Goal: Obtain resource: Download file/media

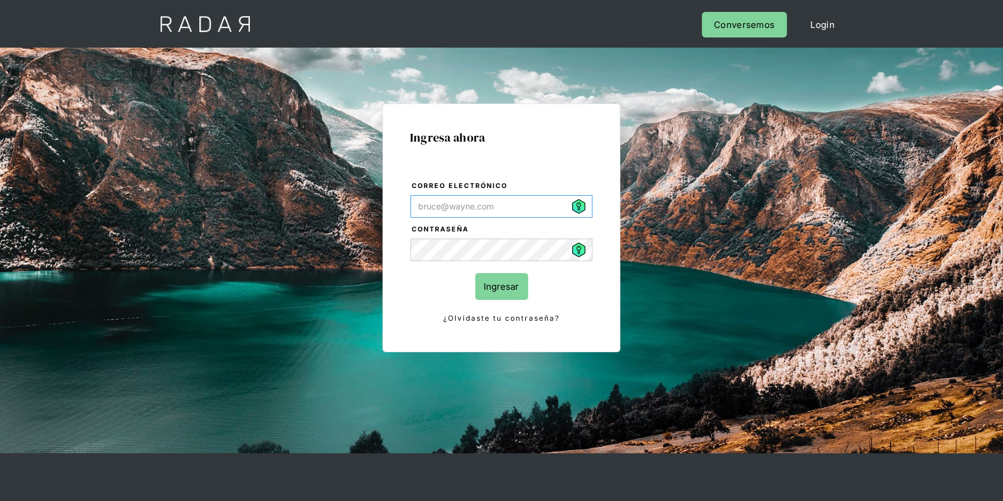
type input "[PERSON_NAME][EMAIL_ADDRESS][PERSON_NAME][DOMAIN_NAME]"
click at [493, 283] on input "Ingresar" at bounding box center [502, 286] width 53 height 27
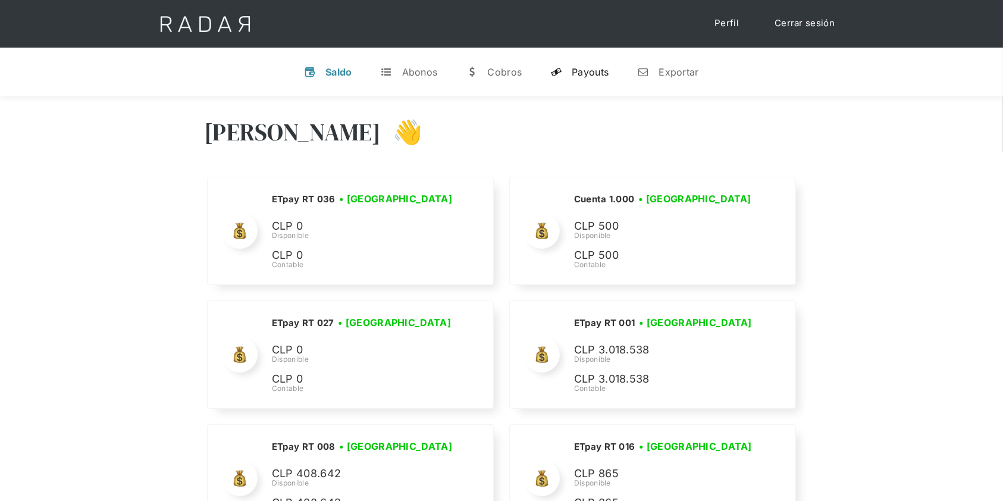
click at [576, 66] on div "Payouts" at bounding box center [590, 72] width 37 height 12
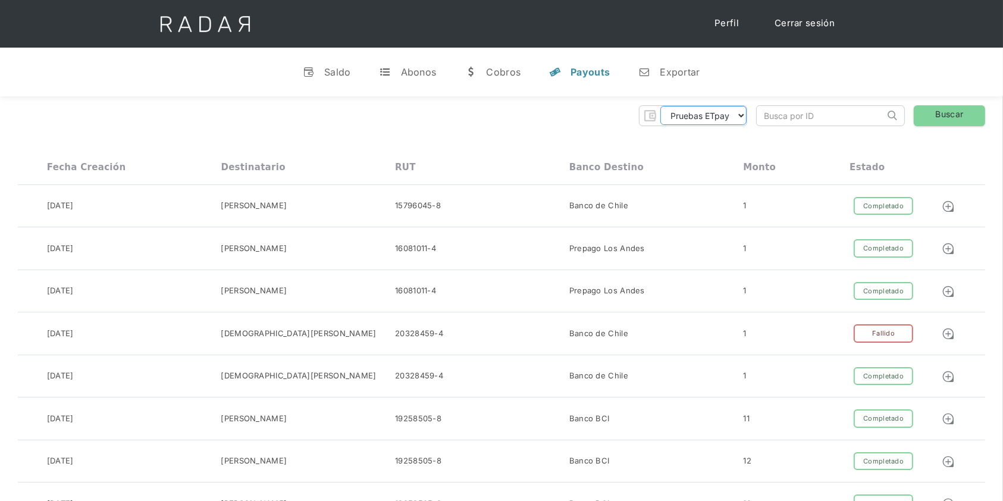
drag, startPoint x: 739, startPoint y: 114, endPoint x: 738, endPoint y: 124, distance: 10.1
click at [739, 113] on select "Pruebas ETpay Cuenta 1.000 Cuenta 1.001 Cuenta 1.002 Cuenta 1.003 Cuenta 1.004 …" at bounding box center [704, 115] width 86 height 19
select select "etpay-cuenta-1001"
click at [661, 106] on select "Pruebas ETpay Cuenta 1.000 Cuenta 1.001 Cuenta 1.002 Cuenta 1.003 Cuenta 1.004 …" at bounding box center [704, 115] width 86 height 19
click at [945, 113] on link "Buscar" at bounding box center [949, 115] width 71 height 21
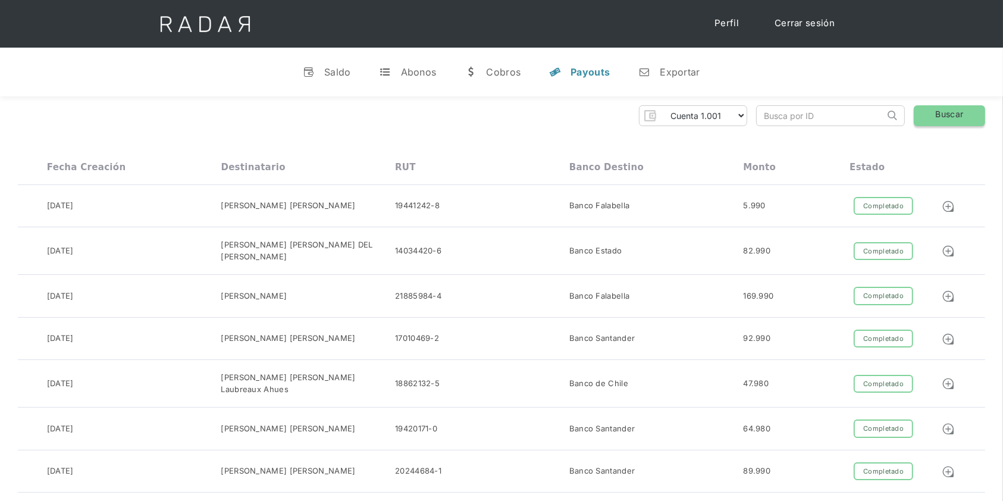
click at [961, 112] on link "Buscar" at bounding box center [949, 115] width 71 height 21
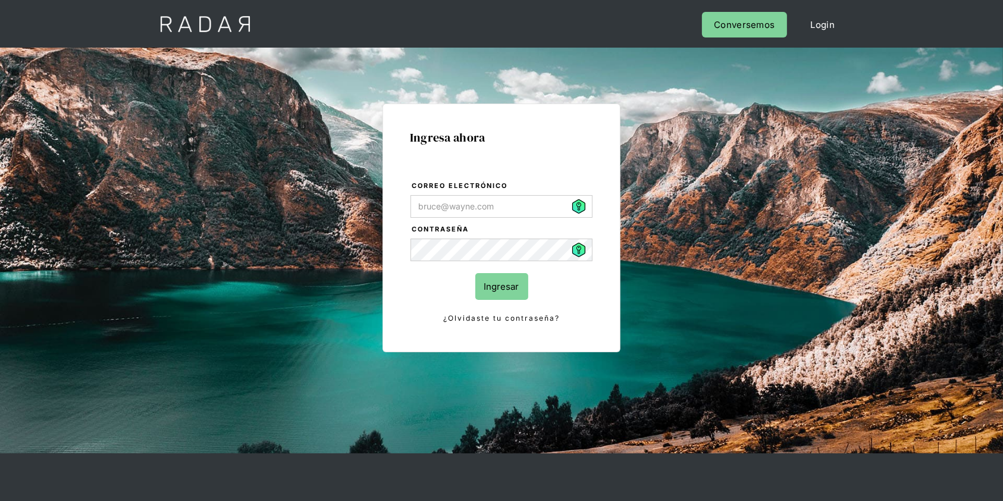
type input "daniela.bustamante@etpay.com"
click at [504, 281] on input "Ingresar" at bounding box center [502, 286] width 53 height 27
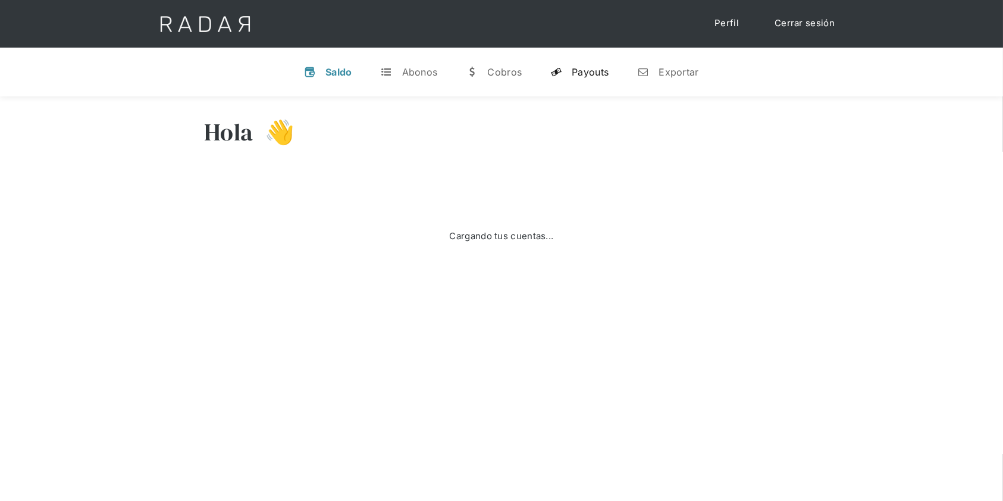
click at [601, 72] on div "Payouts" at bounding box center [590, 72] width 37 height 12
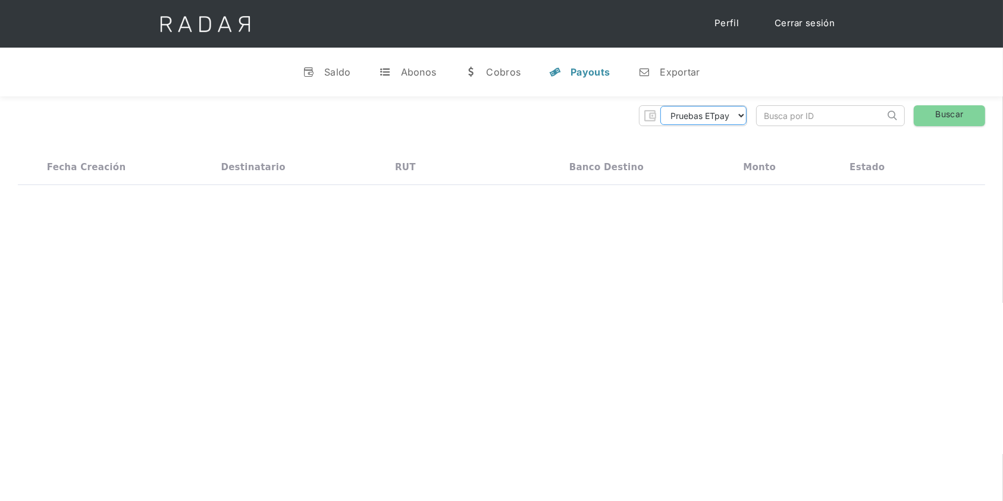
click at [742, 114] on select "Pruebas ETpay Cuenta 1.000 Cuenta 1.001 Cuenta 1.002 Cuenta 1.003 Cuenta 1.004 …" at bounding box center [704, 115] width 86 height 19
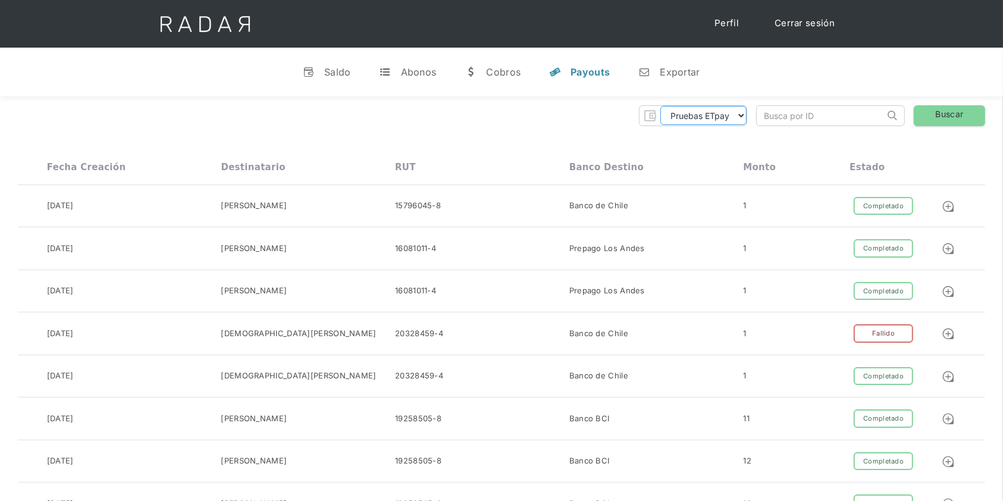
select select "etpay-cuenta-1001"
click at [661, 106] on select "Pruebas ETpay Cuenta 1.000 Cuenta 1.001 Cuenta 1.002 Cuenta 1.003 Cuenta 1.004 …" at bounding box center [704, 115] width 86 height 19
click at [943, 118] on link "Buscar" at bounding box center [949, 115] width 71 height 21
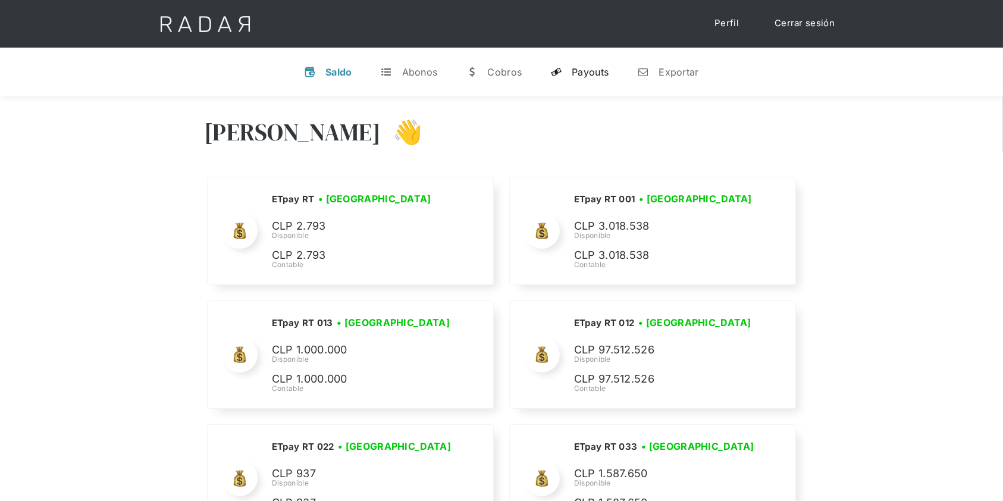
click at [606, 71] on div "Payouts" at bounding box center [590, 72] width 37 height 12
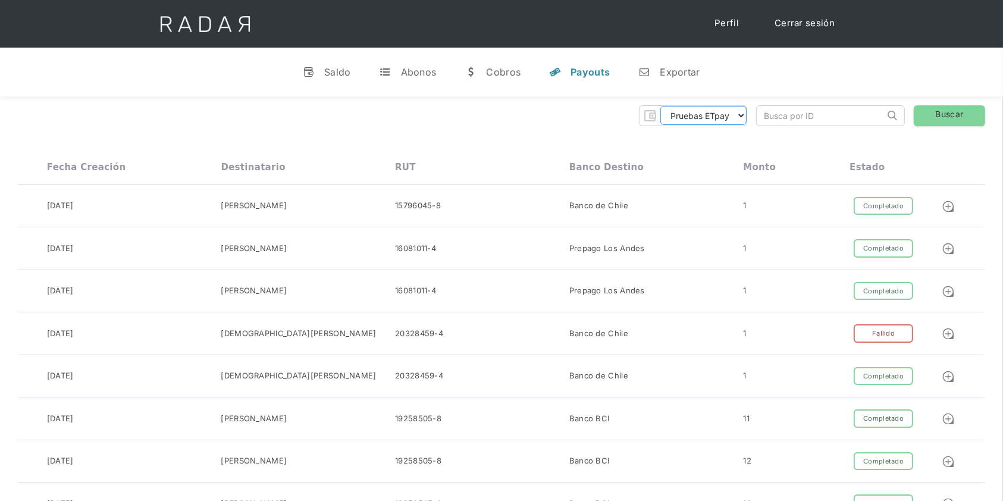
click at [737, 117] on select "Pruebas ETpay Cuenta 1.000 Cuenta 1.001 Cuenta 1.002 Cuenta 1.003 Cuenta 1.004 …" at bounding box center [704, 115] width 86 height 19
select select "etpay-cuenta-1001"
click at [661, 106] on select "Pruebas ETpay Cuenta 1.000 Cuenta 1.001 Cuenta 1.002 Cuenta 1.003 Cuenta 1.004 …" at bounding box center [704, 115] width 86 height 19
click at [968, 107] on link "Buscar" at bounding box center [949, 115] width 71 height 21
click at [952, 117] on link "Buscar" at bounding box center [949, 115] width 71 height 21
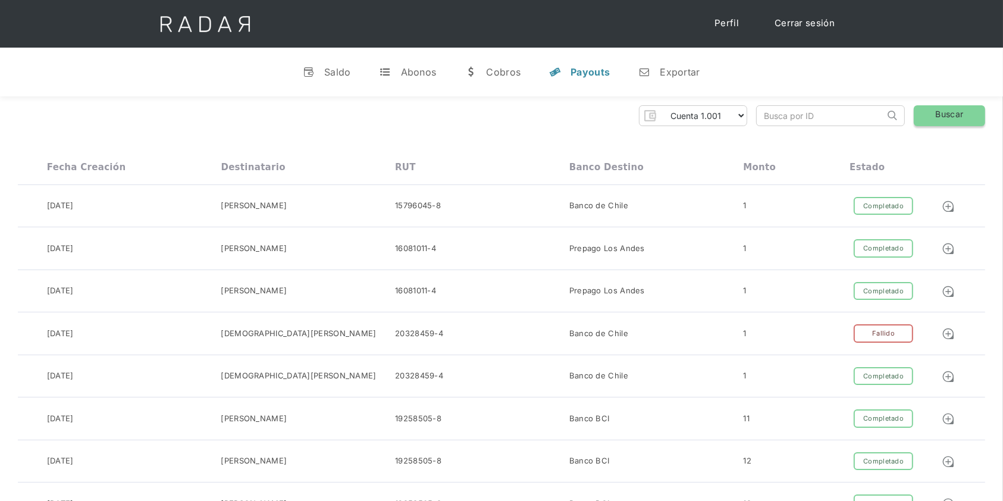
click at [952, 117] on link "Buscar" at bounding box center [949, 115] width 71 height 21
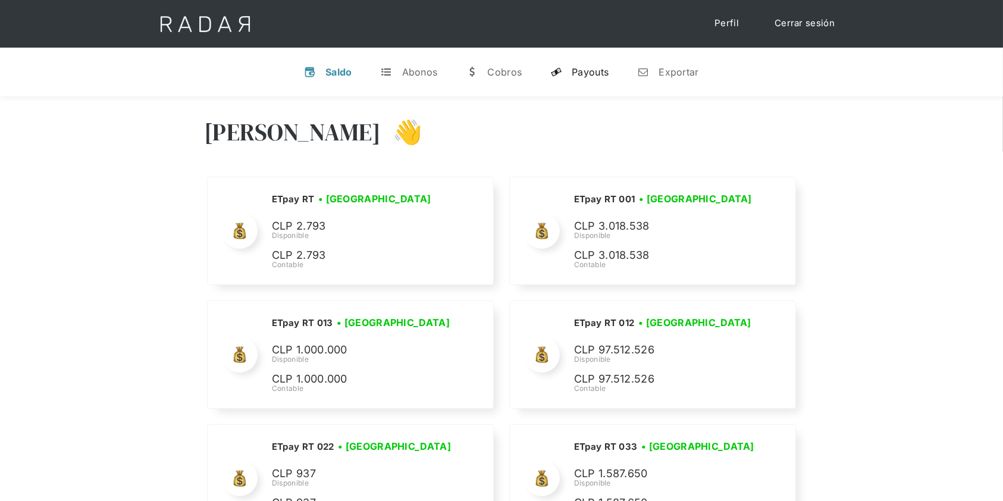
click at [596, 71] on div "Payouts" at bounding box center [590, 72] width 37 height 12
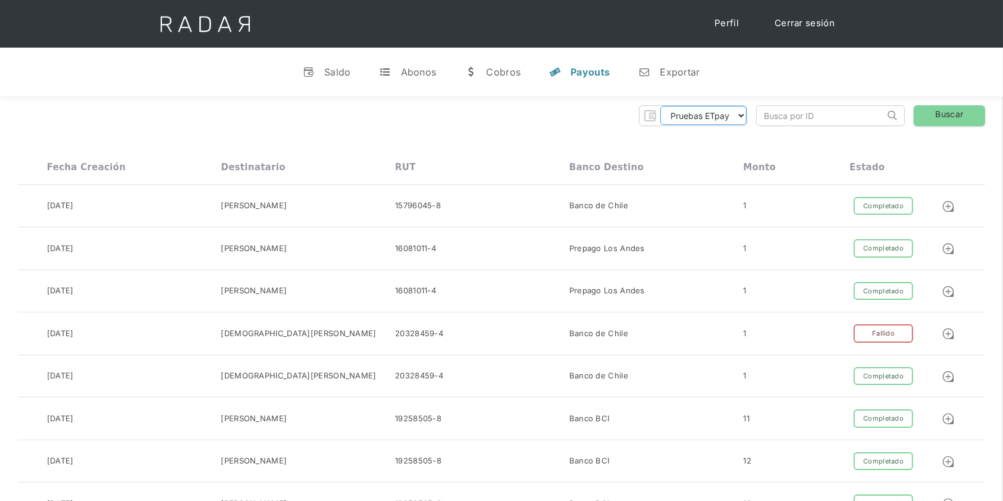
click at [718, 111] on select "Pruebas ETpay Cuenta 1.000 Cuenta 1.001 Cuenta 1.002 Cuenta 1.003 Cuenta 1.004 …" at bounding box center [704, 115] width 86 height 19
select select "etpay-cuenta-1001"
click at [661, 106] on select "Pruebas ETpay Cuenta 1.000 Cuenta 1.001 Cuenta 1.002 Cuenta 1.003 Cuenta 1.004 …" at bounding box center [704, 115] width 86 height 19
click at [970, 124] on link "Buscar" at bounding box center [949, 115] width 71 height 21
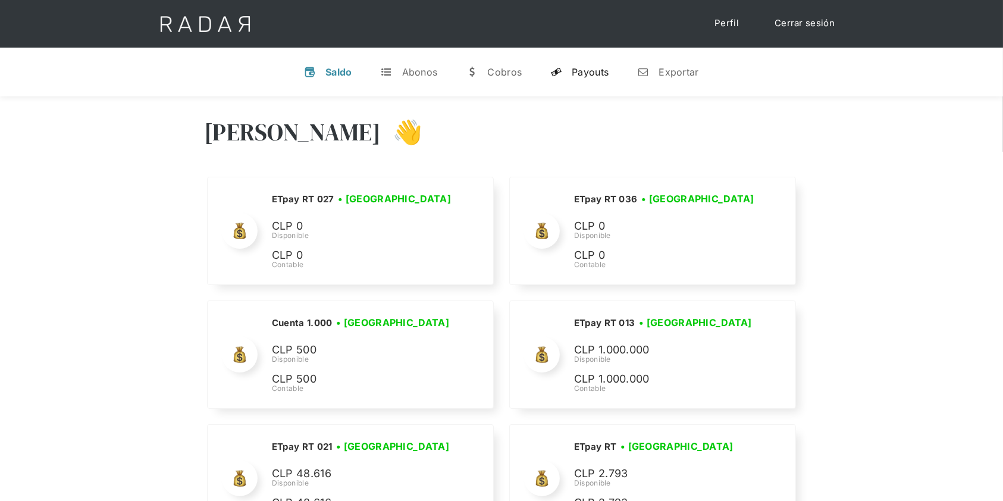
click at [593, 62] on link "y Payouts" at bounding box center [579, 72] width 77 height 31
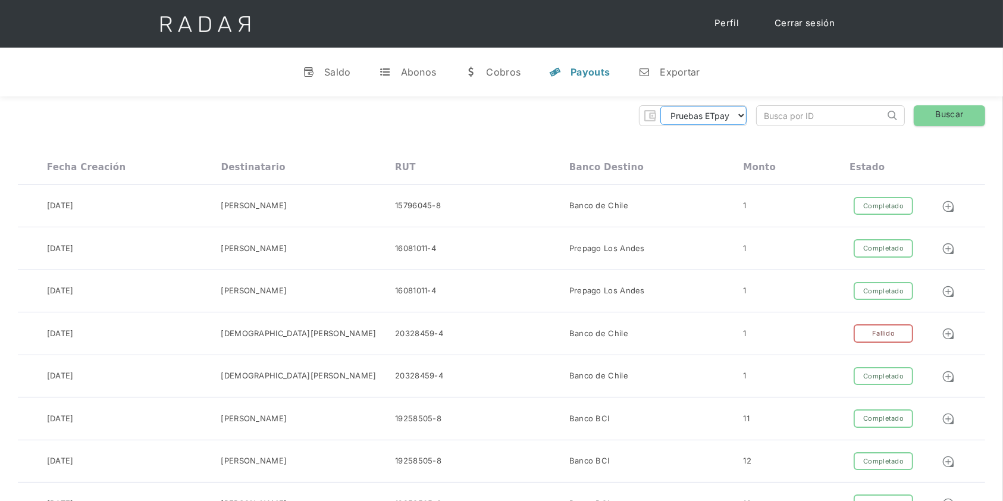
click at [737, 120] on select "Pruebas ETpay Cuenta 1.000 Cuenta 1.001 Cuenta 1.002 Cuenta 1.003 Cuenta 1.004 …" at bounding box center [704, 115] width 86 height 19
select select "etpay-cuenta-1001"
click at [661, 106] on select "Pruebas ETpay Cuenta 1.000 Cuenta 1.001 Cuenta 1.002 Cuenta 1.003 Cuenta 1.004 …" at bounding box center [704, 115] width 86 height 19
click at [951, 121] on link "Buscar" at bounding box center [949, 115] width 71 height 21
click at [806, 18] on link "Cerrar sesión" at bounding box center [805, 23] width 84 height 23
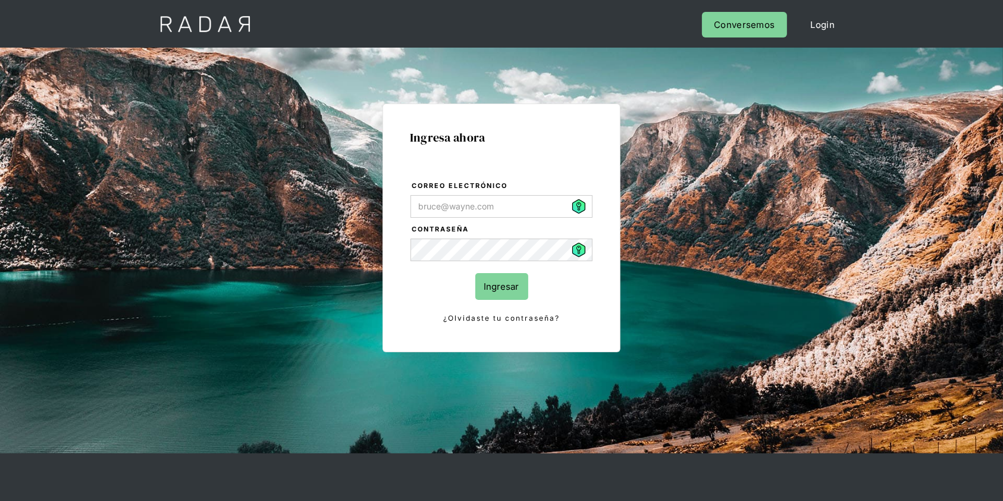
type input "[PERSON_NAME][EMAIL_ADDRESS][PERSON_NAME][DOMAIN_NAME]"
click at [500, 279] on input "Ingresar" at bounding box center [502, 286] width 53 height 27
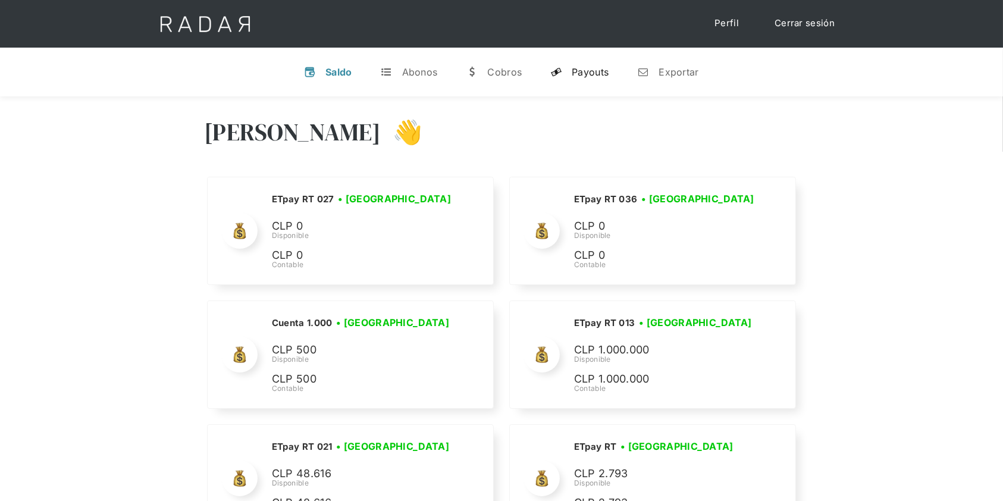
click at [590, 71] on div "Payouts" at bounding box center [590, 72] width 37 height 12
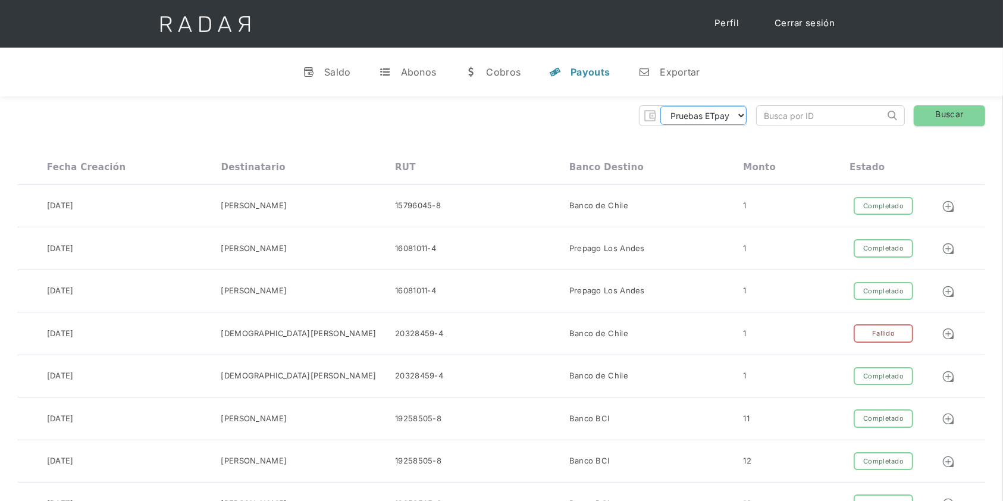
click at [708, 118] on select "Pruebas ETpay Cuenta 1.000 Cuenta 1.001 Cuenta 1.002 Cuenta 1.003 Cuenta 1.004 …" at bounding box center [704, 115] width 86 height 19
select select "etpay-cuenta-1001"
click at [661, 106] on select "Pruebas ETpay Cuenta 1.000 Cuenta 1.001 Cuenta 1.002 Cuenta 1.003 Cuenta 1.004 …" at bounding box center [704, 115] width 86 height 19
click at [951, 116] on link "Buscar" at bounding box center [949, 115] width 71 height 21
click at [952, 115] on link "Buscar" at bounding box center [949, 115] width 71 height 21
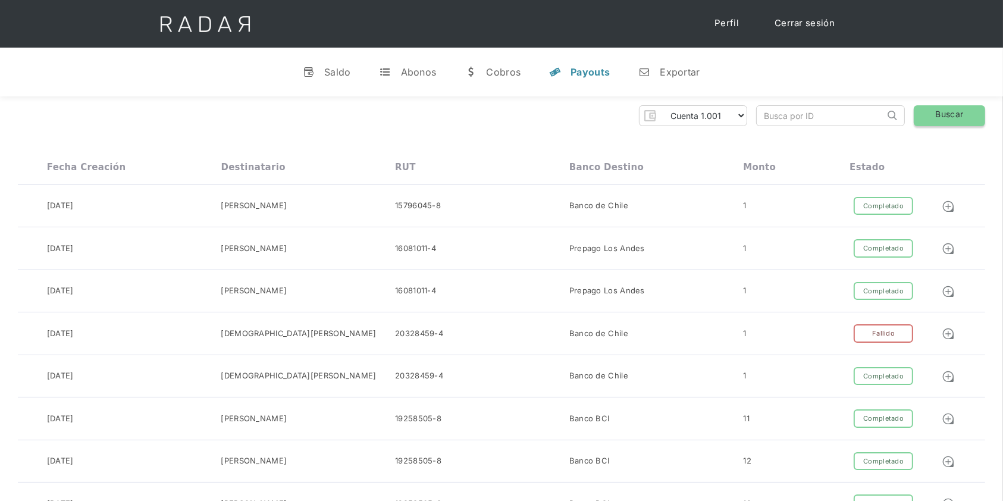
click at [924, 112] on link "Buscar" at bounding box center [949, 115] width 71 height 21
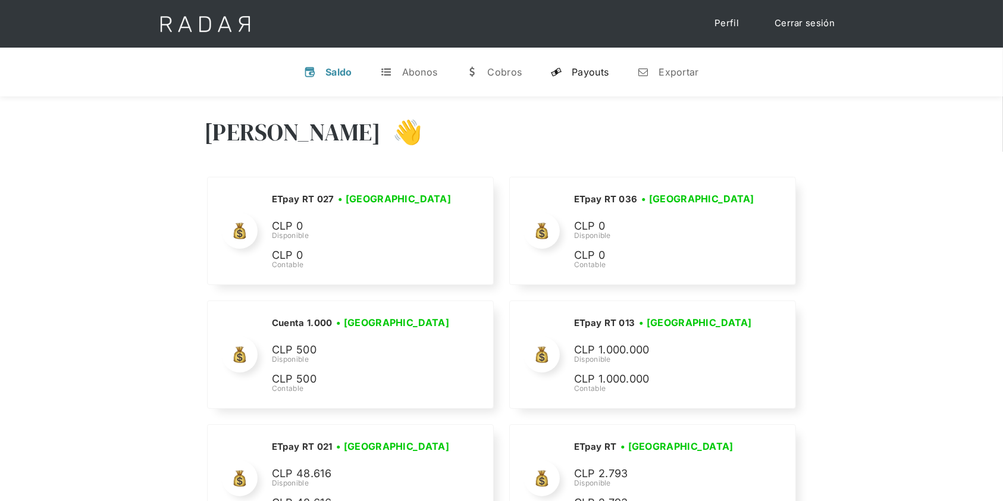
click at [589, 70] on div "Payouts" at bounding box center [590, 72] width 37 height 12
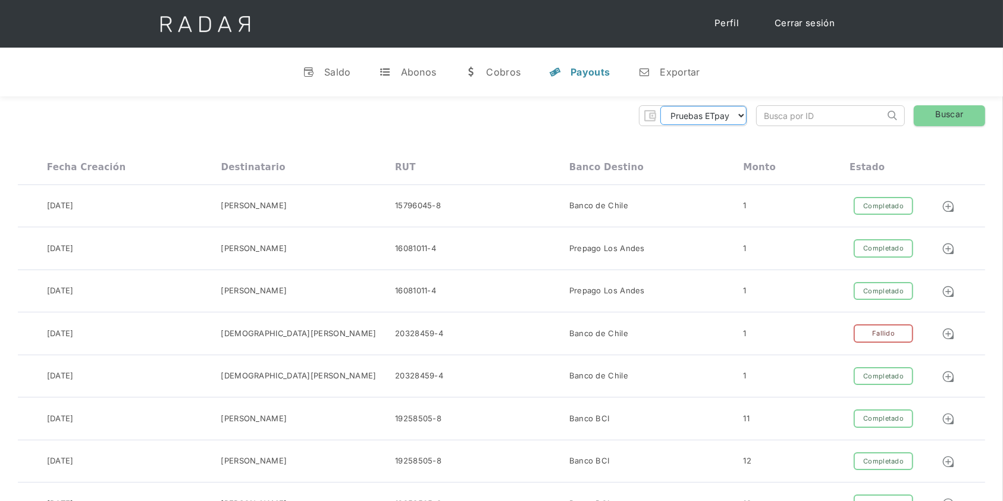
click at [742, 111] on select "Pruebas ETpay Cuenta 1.000 Cuenta 1.001 Cuenta 1.002 Cuenta 1.003 Cuenta 1.004 …" at bounding box center [704, 115] width 86 height 19
select select "etpay-cuenta-1001"
click at [661, 106] on select "Pruebas ETpay Cuenta 1.000 Cuenta 1.001 Cuenta 1.002 Cuenta 1.003 Cuenta 1.004 …" at bounding box center [704, 115] width 86 height 19
click at [945, 112] on link "Buscar" at bounding box center [949, 115] width 71 height 21
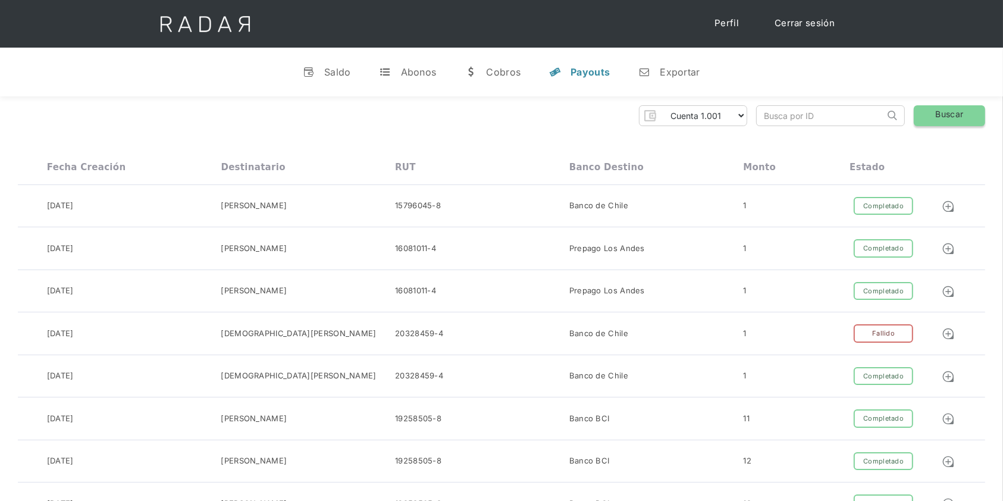
click at [962, 107] on link "Buscar" at bounding box center [949, 115] width 71 height 21
click at [965, 117] on link "Buscar" at bounding box center [949, 115] width 71 height 21
click at [962, 109] on link "Buscar" at bounding box center [949, 115] width 71 height 21
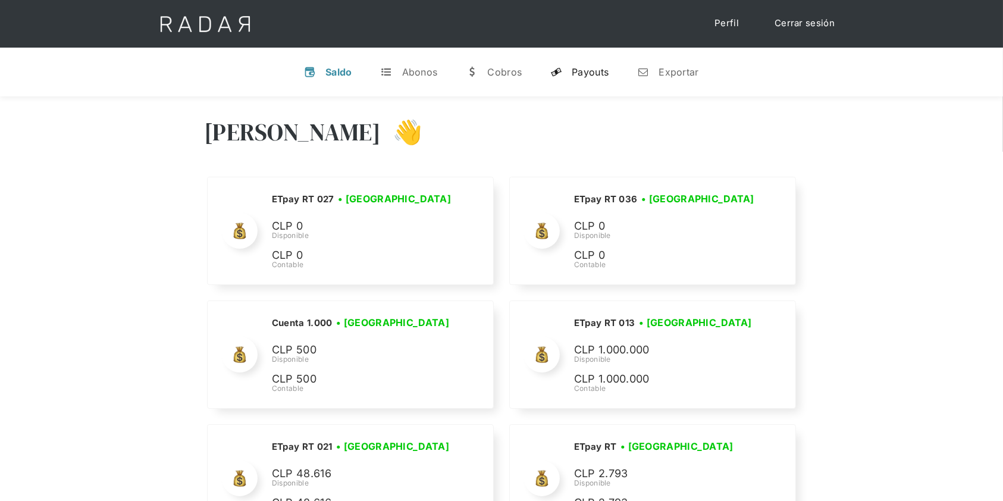
click at [603, 73] on div "Payouts" at bounding box center [590, 72] width 37 height 12
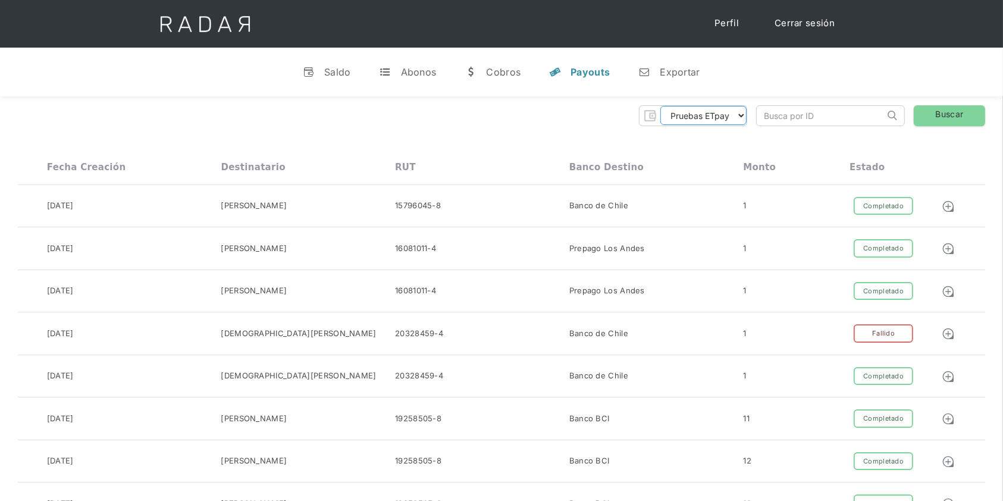
click at [701, 118] on select "Pruebas ETpay Cuenta 1.000 Cuenta 1.001 Cuenta 1.002 Cuenta 1.003 Cuenta 1.004 …" at bounding box center [704, 115] width 86 height 19
select select "etpay-cuenta-1001"
click at [661, 106] on select "Pruebas ETpay Cuenta 1.000 Cuenta 1.001 Cuenta 1.002 Cuenta 1.003 Cuenta 1.004 …" at bounding box center [704, 115] width 86 height 19
click at [943, 111] on link "Buscar" at bounding box center [949, 115] width 71 height 21
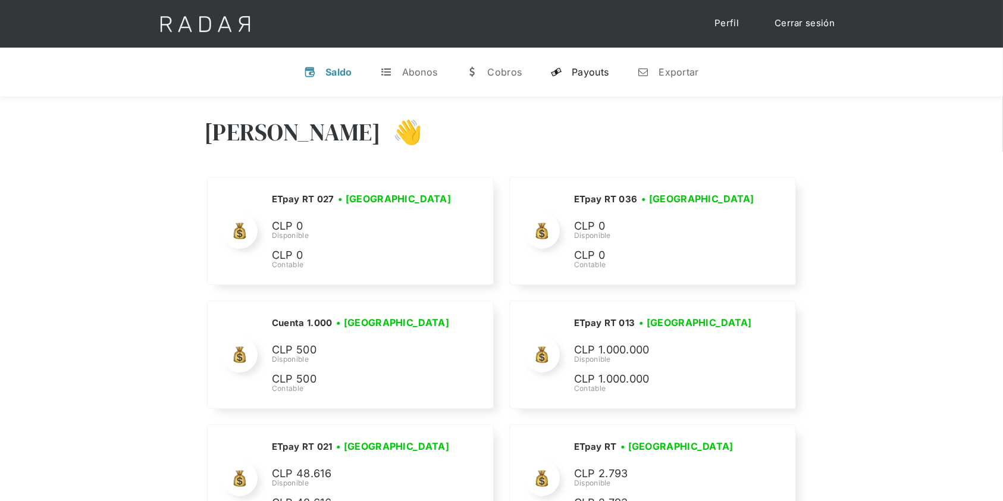
click at [593, 69] on div "Payouts" at bounding box center [590, 72] width 37 height 12
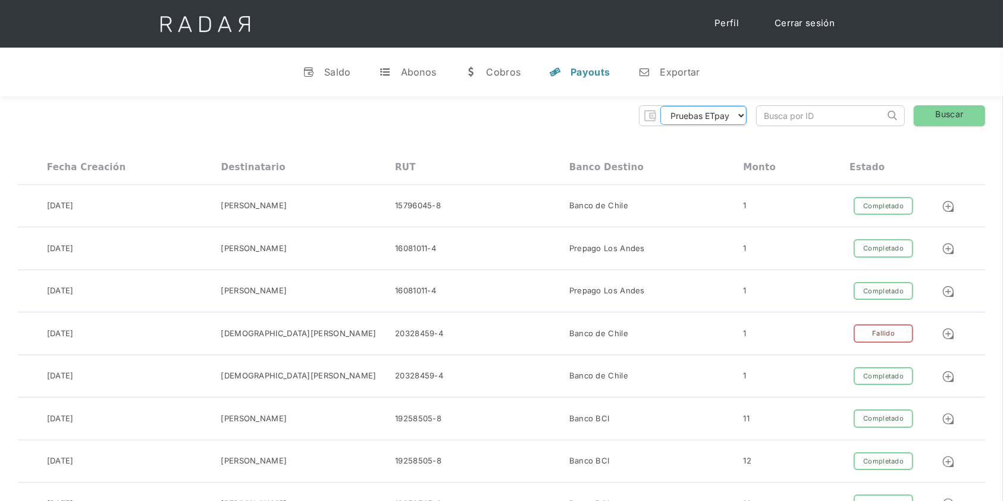
click at [734, 118] on select "Pruebas ETpay Cuenta 1.000 Cuenta 1.001 Cuenta 1.002 Cuenta 1.003 Cuenta 1.004 …" at bounding box center [704, 115] width 86 height 19
select select "etpay-cuenta-1001"
click at [661, 106] on select "Pruebas ETpay Cuenta 1.000 Cuenta 1.001 Cuenta 1.002 Cuenta 1.003 Cuenta 1.004 …" at bounding box center [704, 115] width 86 height 19
click at [955, 118] on link "Buscar" at bounding box center [949, 115] width 71 height 21
click at [952, 115] on link "Buscar" at bounding box center [949, 115] width 71 height 21
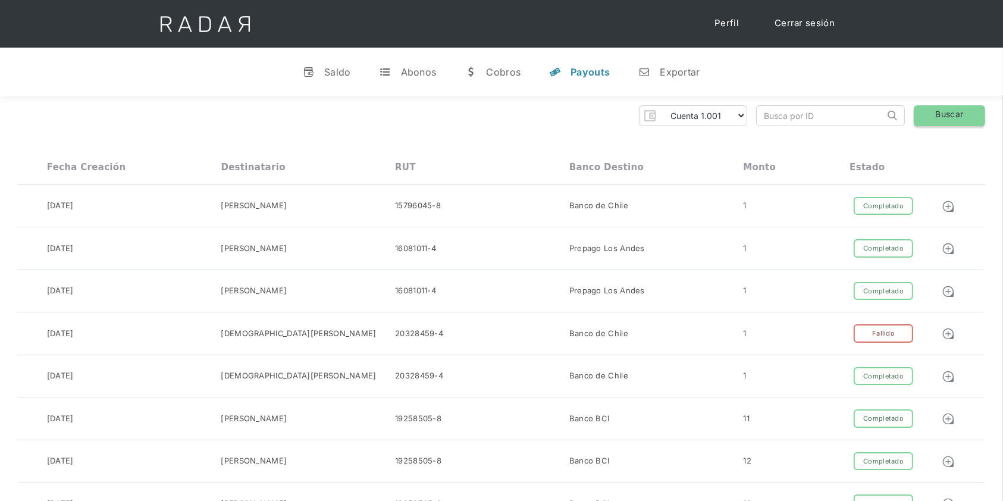
click at [951, 115] on link "Buscar" at bounding box center [949, 115] width 71 height 21
click at [950, 110] on link "Buscar" at bounding box center [949, 115] width 71 height 21
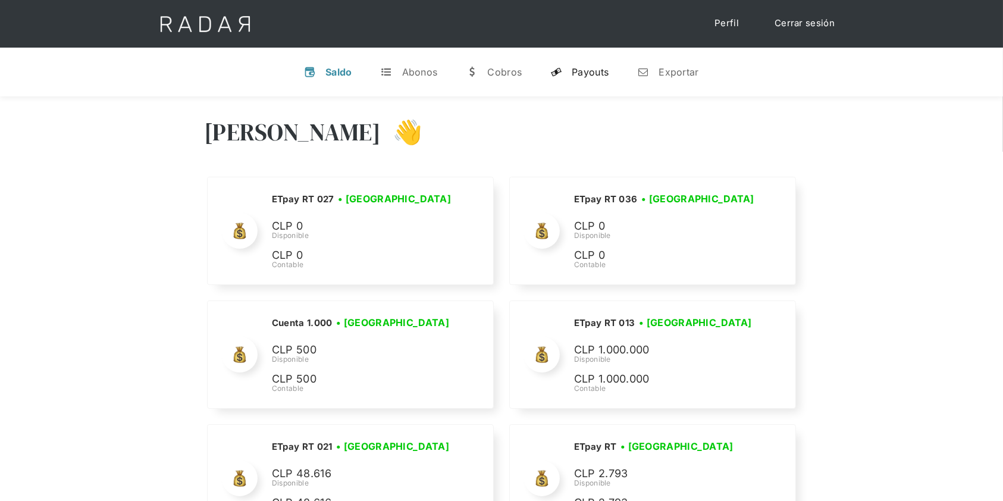
click at [601, 79] on link "y Payouts" at bounding box center [579, 72] width 77 height 31
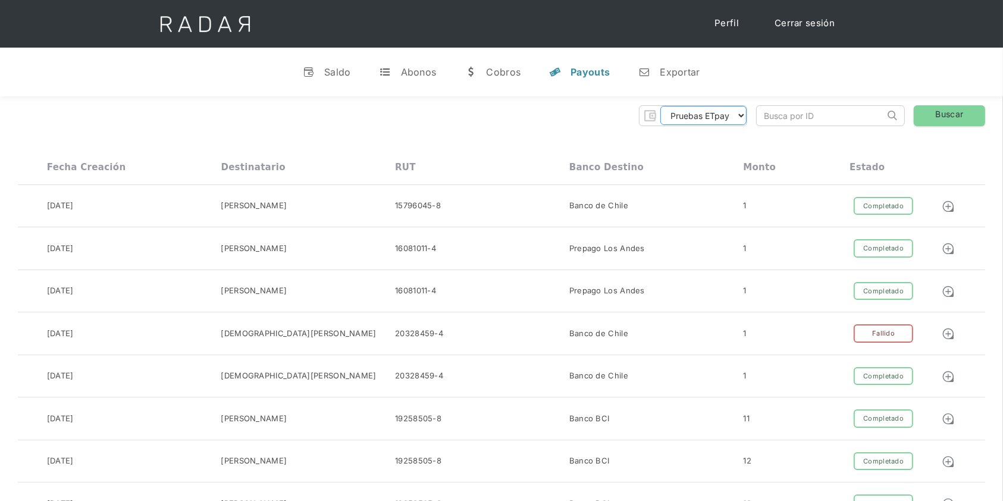
click at [746, 121] on select "Pruebas ETpay Cuenta 1.000 Cuenta 1.001 Cuenta 1.002 Cuenta 1.003 Cuenta 1.004 …" at bounding box center [704, 115] width 86 height 19
select select "etpay-cuenta-1001"
click at [661, 106] on select "Pruebas ETpay Cuenta 1.000 Cuenta 1.001 Cuenta 1.002 Cuenta 1.003 Cuenta 1.004 …" at bounding box center [704, 115] width 86 height 19
click at [948, 107] on link "Buscar" at bounding box center [949, 115] width 71 height 21
click at [935, 119] on link "Buscar" at bounding box center [949, 115] width 71 height 21
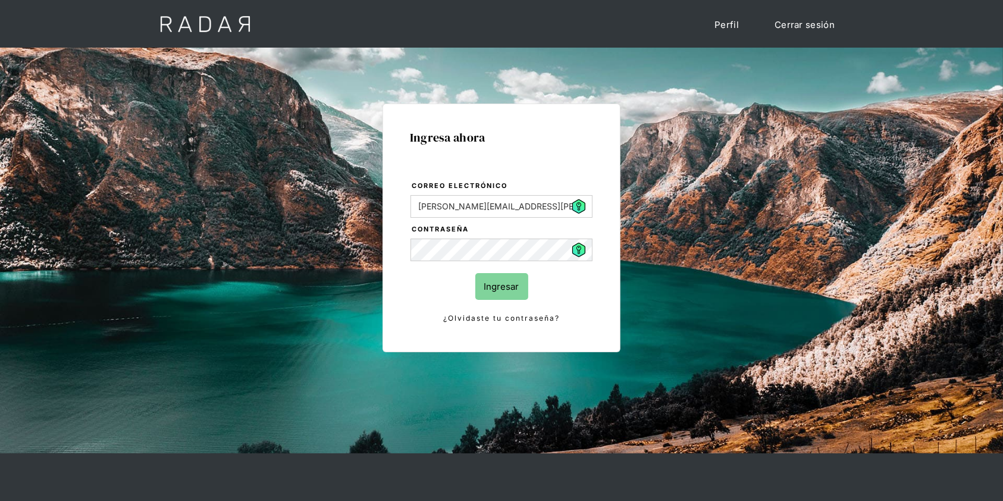
click at [490, 275] on input "Ingresar" at bounding box center [502, 286] width 53 height 27
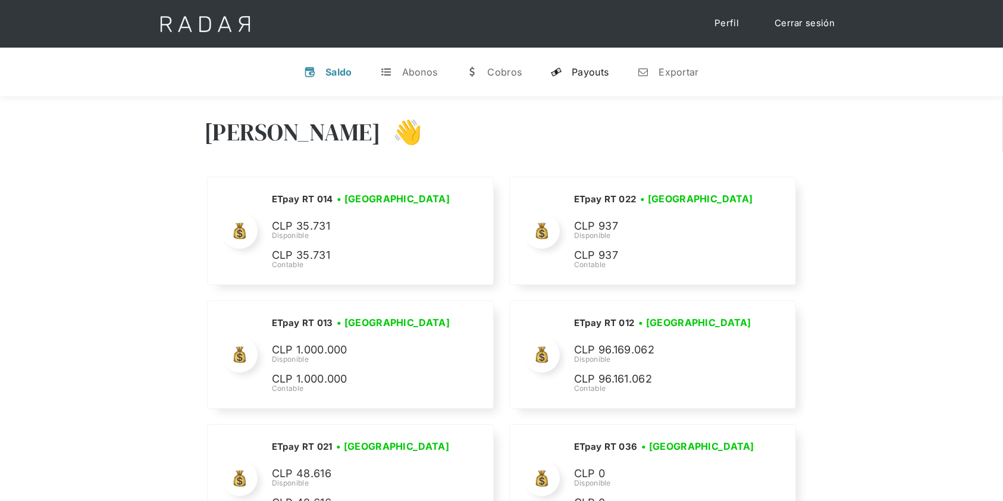
click at [575, 74] on div "Payouts" at bounding box center [590, 72] width 37 height 12
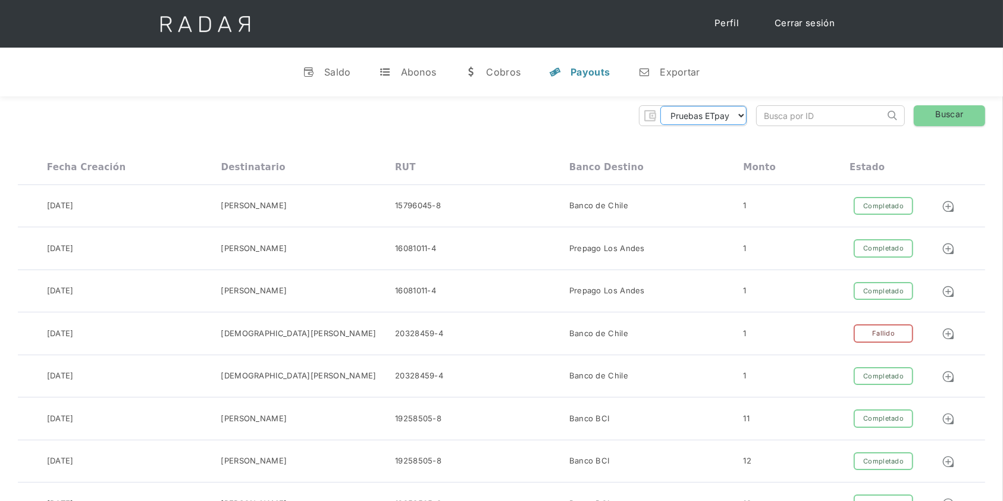
drag, startPoint x: 700, startPoint y: 114, endPoint x: 703, endPoint y: 121, distance: 8.0
click at [700, 114] on select "Pruebas ETpay Cuenta 1.000 Cuenta 1.001 Cuenta 1.002 Cuenta 1.003 Cuenta 1.004 …" at bounding box center [704, 115] width 86 height 19
select select "etpay-cuenta-1001"
click at [661, 106] on select "Pruebas ETpay Cuenta 1.000 Cuenta 1.001 Cuenta 1.002 Cuenta 1.003 Cuenta 1.004 …" at bounding box center [704, 115] width 86 height 19
click at [946, 117] on link "Buscar" at bounding box center [949, 115] width 71 height 21
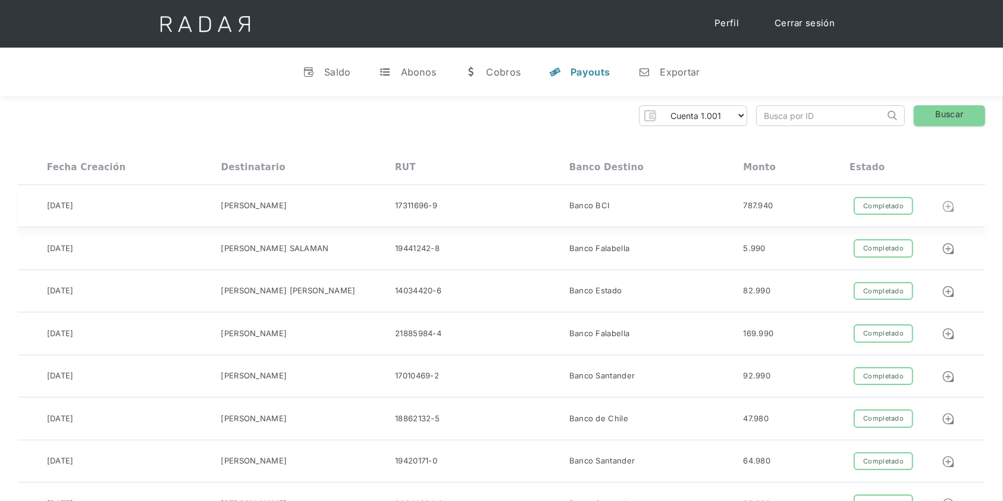
click at [948, 205] on img at bounding box center [948, 206] width 13 height 13
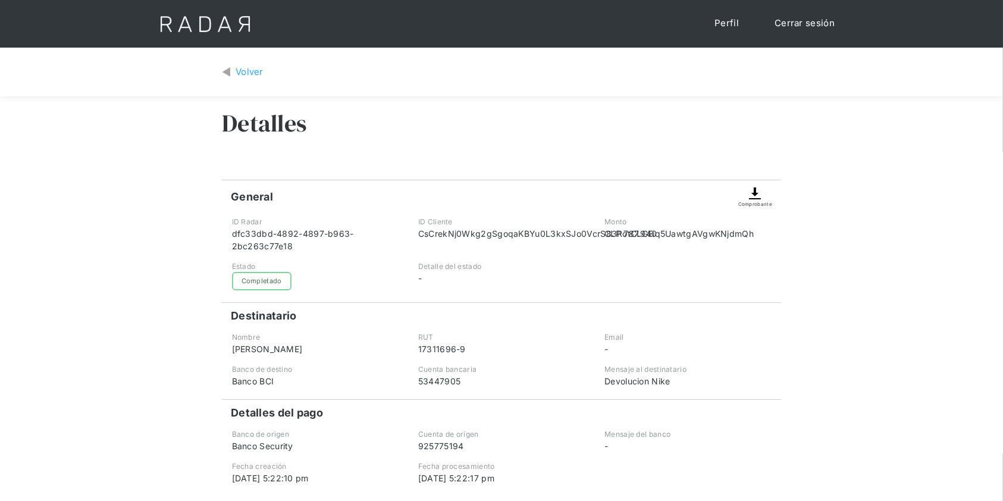
click at [757, 192] on img at bounding box center [755, 193] width 14 height 14
click at [756, 191] on img at bounding box center [755, 193] width 14 height 14
click at [755, 198] on img at bounding box center [755, 193] width 14 height 14
click at [755, 196] on img at bounding box center [755, 193] width 14 height 14
click at [260, 76] on div "Volver" at bounding box center [250, 72] width 28 height 14
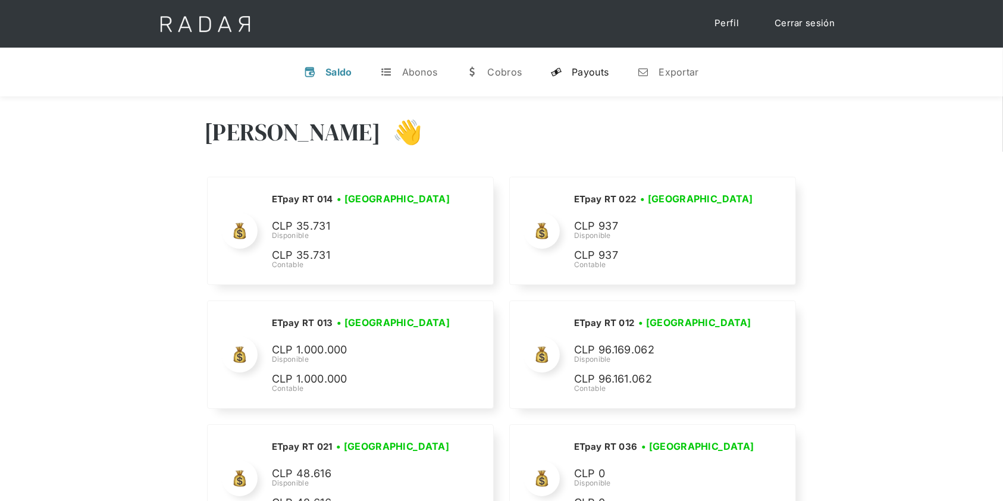
click at [601, 69] on div "Payouts" at bounding box center [590, 72] width 37 height 12
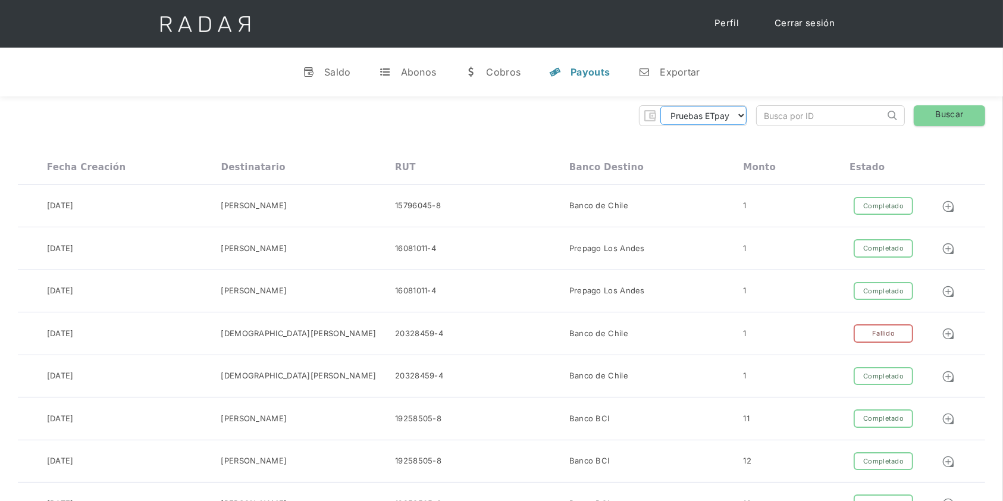
click at [746, 118] on select "Pruebas ETpay Cuenta 1.000 Cuenta 1.001 Cuenta 1.002 Cuenta 1.003 Cuenta 1.004 …" at bounding box center [704, 115] width 86 height 19
select select "etpay-cuenta-1001"
click at [661, 106] on select "Pruebas ETpay Cuenta 1.000 Cuenta 1.001 Cuenta 1.002 Cuenta 1.003 Cuenta 1.004 …" at bounding box center [704, 115] width 86 height 19
click at [937, 118] on link "Buscar" at bounding box center [949, 115] width 71 height 21
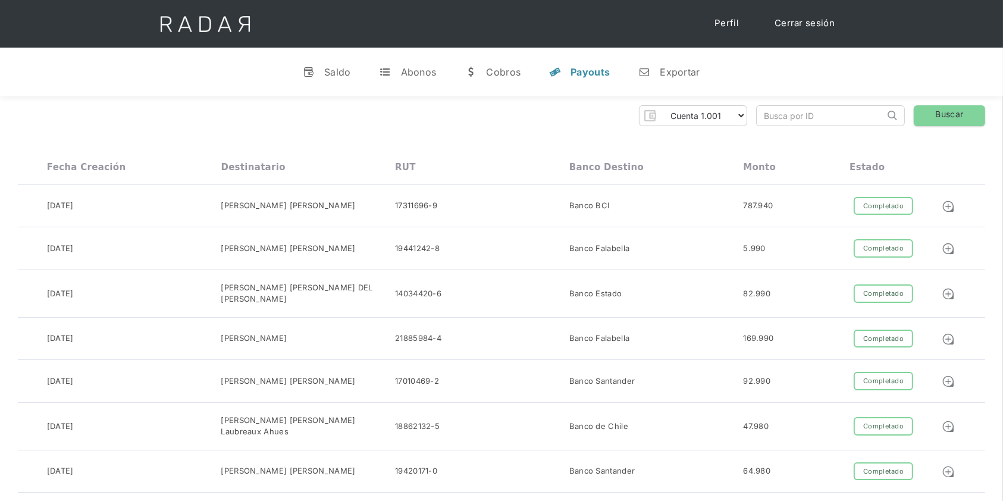
click at [784, 117] on input "search" at bounding box center [821, 116] width 128 height 20
paste input "21.763.780-5"
type input "21.763.780-5"
click at [943, 115] on link "Buscar" at bounding box center [949, 115] width 71 height 21
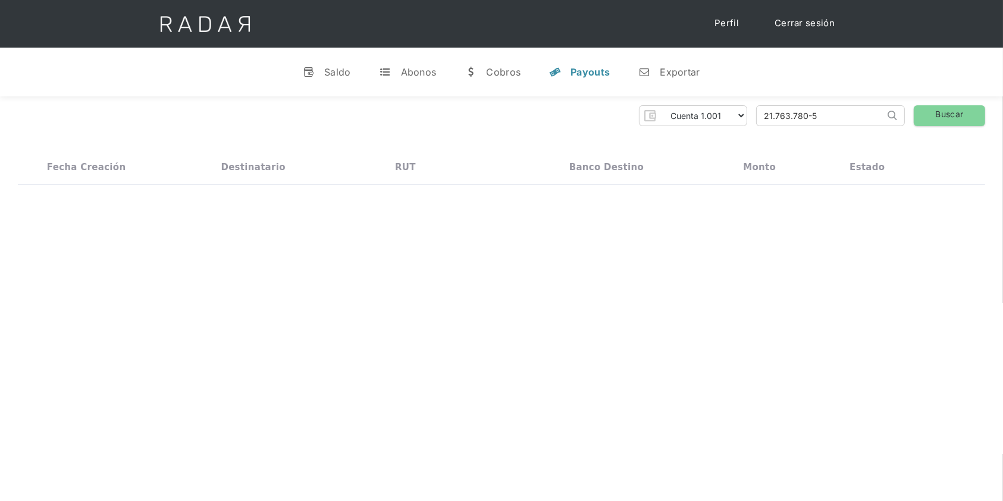
click at [846, 112] on input "21.763.780-5" at bounding box center [821, 116] width 128 height 20
drag, startPoint x: 852, startPoint y: 114, endPoint x: 821, endPoint y: 112, distance: 31.0
click at [707, 114] on div "Pruebas ETpay Cuenta 1.000 Cuenta 1.001 Cuenta 1.002 Cuenta 1.003 Cuenta 1.004 …" at bounding box center [502, 115] width 968 height 21
click at [945, 112] on link "Buscar" at bounding box center [949, 115] width 71 height 21
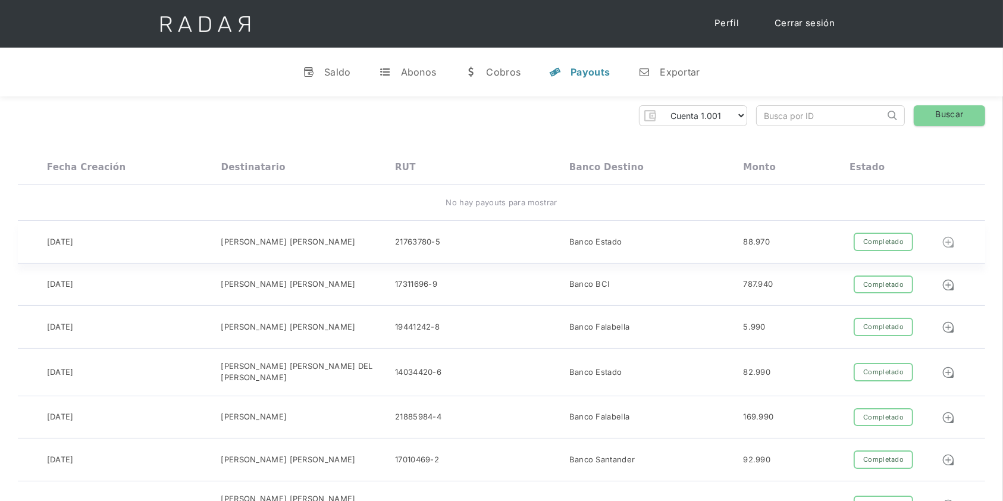
click at [950, 238] on img at bounding box center [948, 242] width 13 height 13
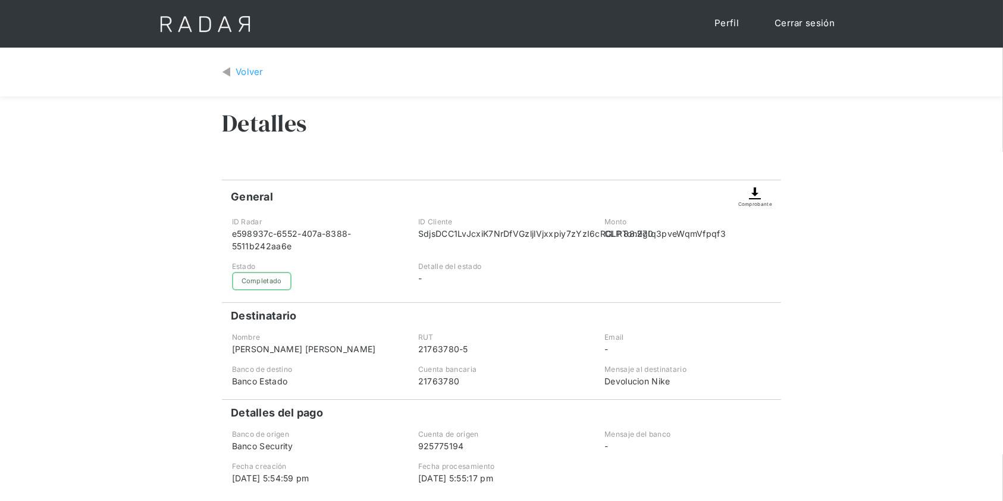
click at [757, 198] on img at bounding box center [755, 193] width 14 height 14
